Goal: Information Seeking & Learning: Compare options

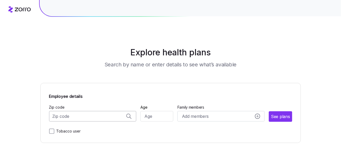
click at [95, 118] on input "Zip code" at bounding box center [92, 116] width 87 height 10
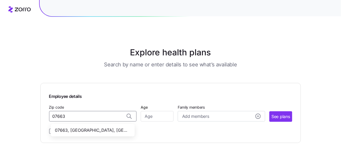
click at [110, 129] on span "07663, [GEOGRAPHIC_DATA], [GEOGRAPHIC_DATA]" at bounding box center [91, 130] width 73 height 7
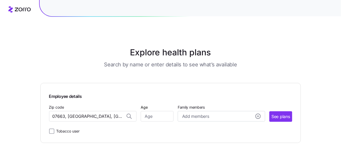
type input "07663, [GEOGRAPHIC_DATA], [GEOGRAPHIC_DATA]"
drag, startPoint x: 140, startPoint y: 117, endPoint x: 148, endPoint y: 114, distance: 8.4
click at [144, 116] on div "Zip code 07663, [GEOGRAPHIC_DATA], [GEOGRAPHIC_DATA] Age Family members Add mem…" at bounding box center [170, 113] width 243 height 18
click at [193, 142] on div "Employee details Zip code 07663, [GEOGRAPHIC_DATA], [GEOGRAPHIC_DATA] Age Famil…" at bounding box center [170, 113] width 260 height 60
click at [197, 116] on span "Add members" at bounding box center [195, 116] width 27 height 7
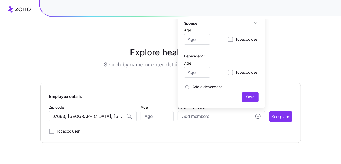
click at [176, 132] on div "Tobacco user" at bounding box center [170, 130] width 243 height 8
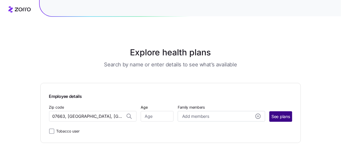
click at [286, 117] on span "See plans" at bounding box center [280, 116] width 18 height 7
click at [147, 120] on input "Age" at bounding box center [157, 116] width 33 height 10
type input "64"
click at [281, 118] on span "See plans" at bounding box center [280, 116] width 18 height 7
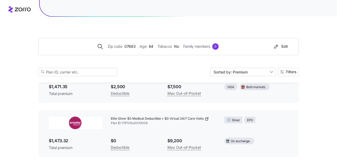
scroll to position [1601, 0]
